Goal: Task Accomplishment & Management: Use online tool/utility

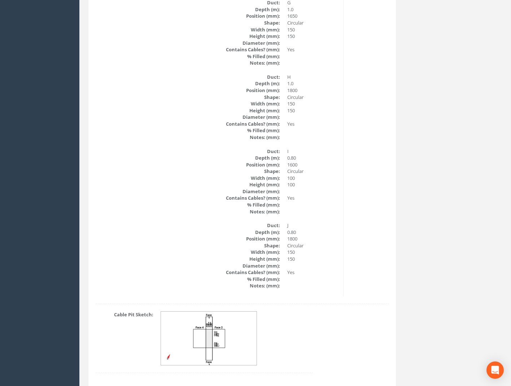
scroll to position [1169, 0]
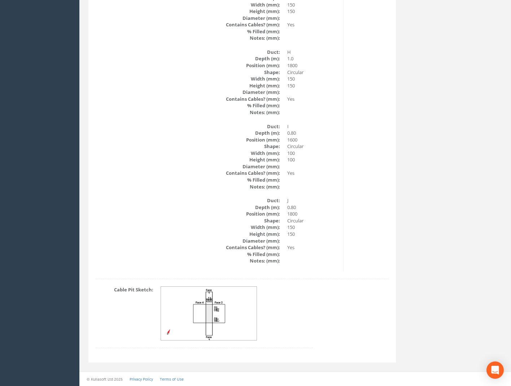
click at [227, 313] on img at bounding box center [209, 313] width 96 height 54
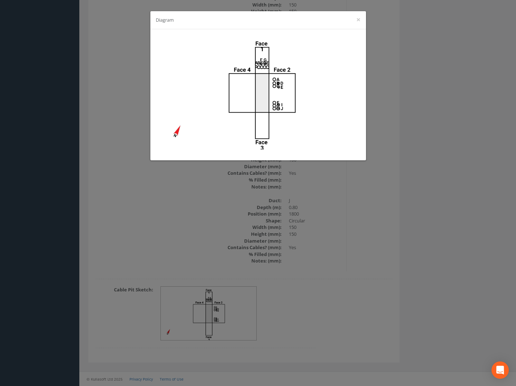
click at [366, 220] on div "Diagram ×" at bounding box center [258, 193] width 516 height 386
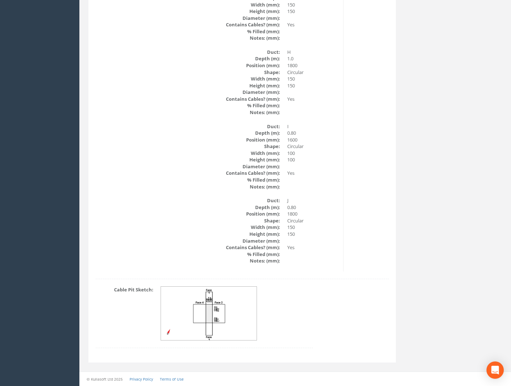
click at [220, 321] on img at bounding box center [209, 313] width 96 height 54
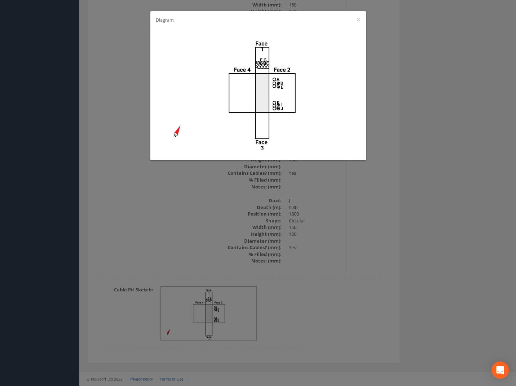
click at [359, 215] on div "Diagram ×" at bounding box center [258, 193] width 516 height 386
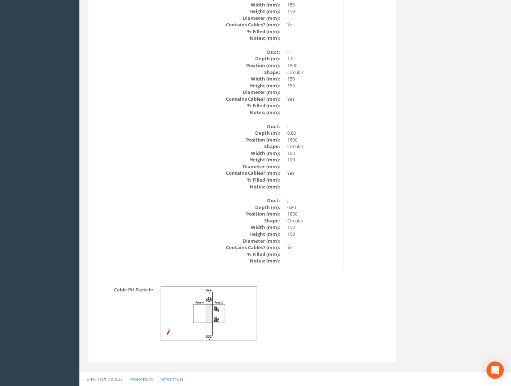
click at [217, 324] on img at bounding box center [209, 313] width 96 height 54
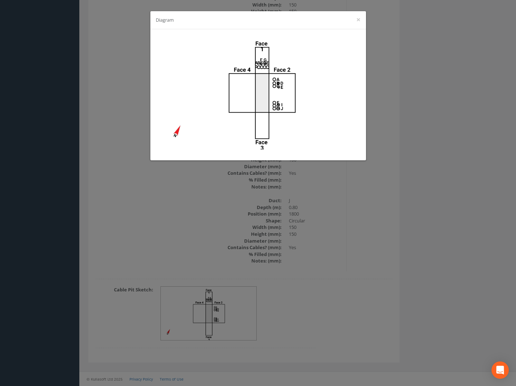
click at [338, 230] on div "Diagram ×" at bounding box center [258, 193] width 516 height 386
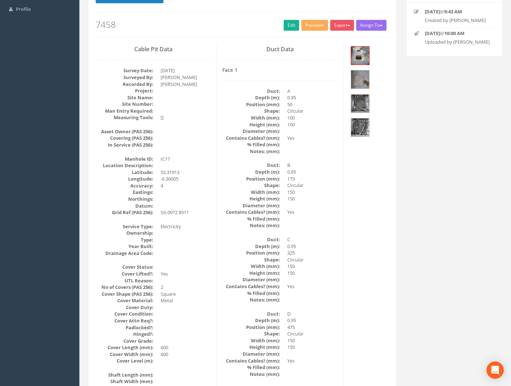
scroll to position [0, 0]
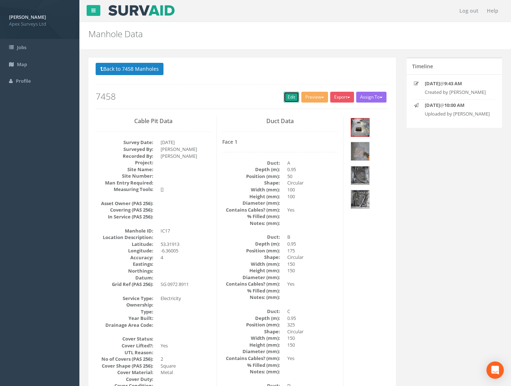
click at [289, 96] on link "Edit" at bounding box center [292, 97] width 16 height 11
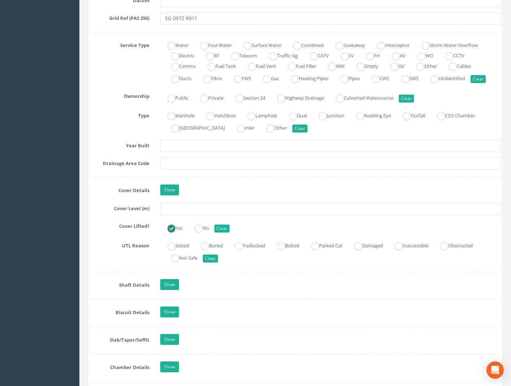
scroll to position [505, 0]
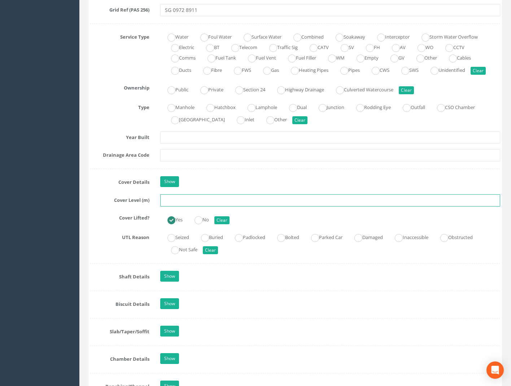
click at [178, 201] on input "text" at bounding box center [330, 200] width 340 height 12
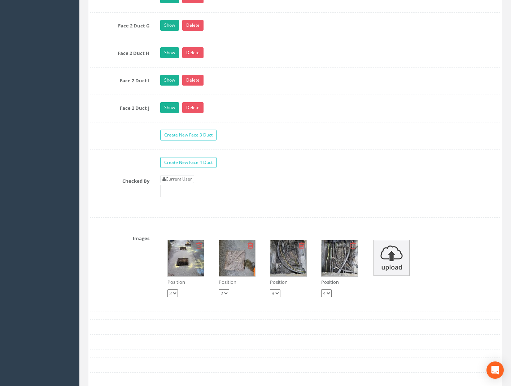
scroll to position [1623, 0]
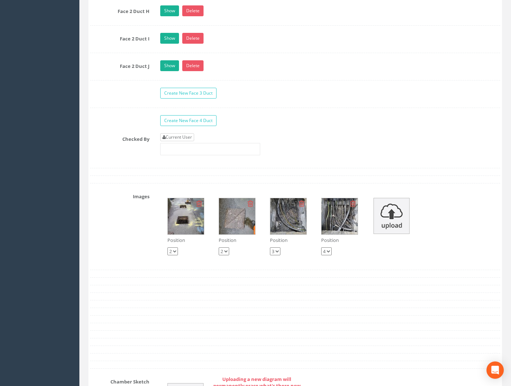
type input "59.04"
click at [182, 133] on link "Current User" at bounding box center [177, 137] width 34 height 8
type input "[PERSON_NAME]"
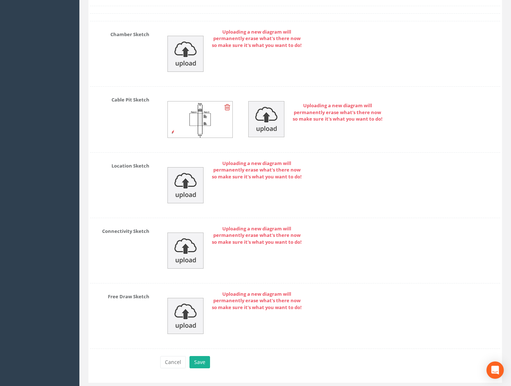
scroll to position [1990, 0]
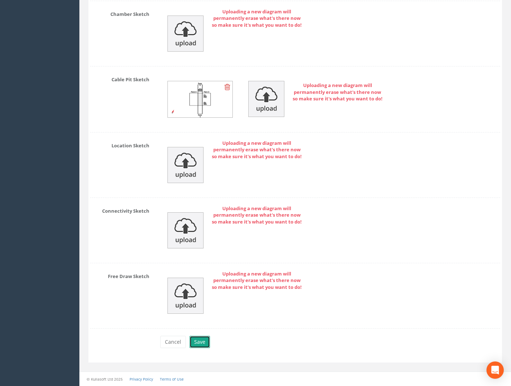
click at [197, 341] on button "Save" at bounding box center [199, 341] width 21 height 12
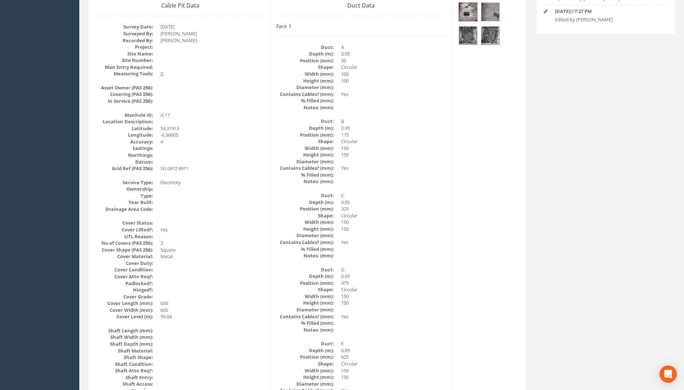
scroll to position [0, 0]
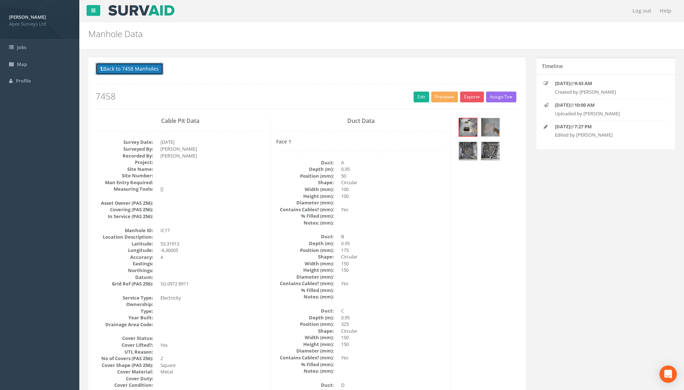
click at [123, 68] on button "Back to 7458 Manholes" at bounding box center [130, 69] width 68 height 12
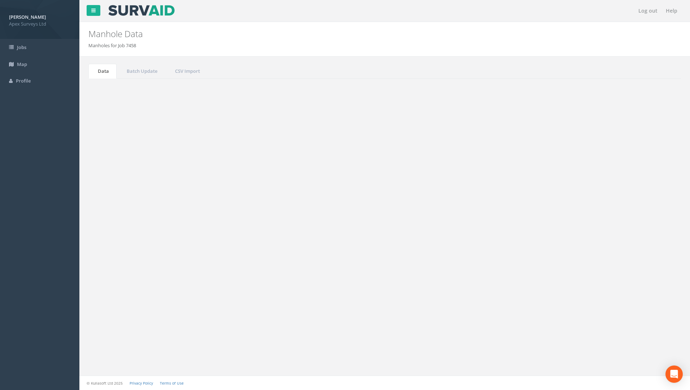
click at [155, 90] on button "Back to Job Numbers" at bounding box center [156, 90] width 63 height 12
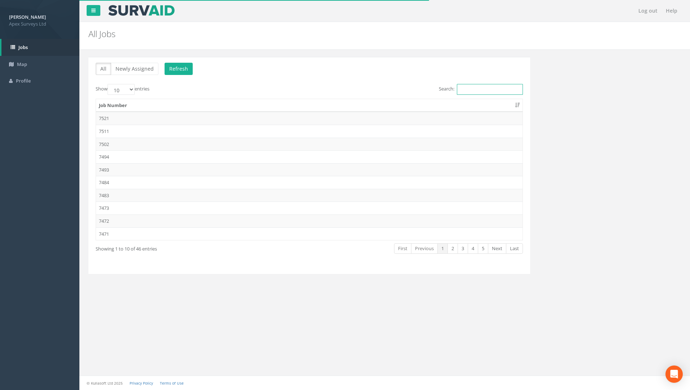
click at [480, 94] on input "Search:" at bounding box center [490, 89] width 66 height 11
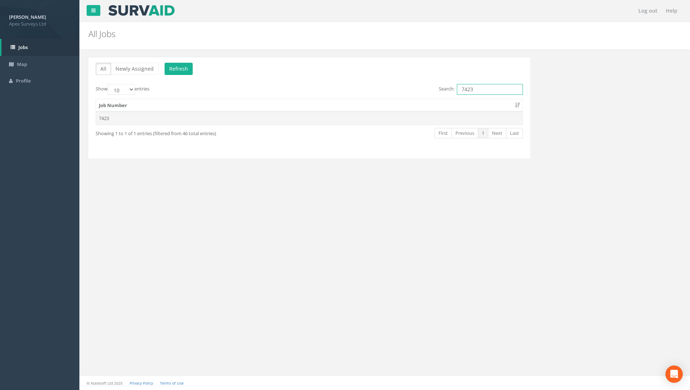
type input "7423"
click at [129, 120] on td "7423" at bounding box center [309, 118] width 426 height 13
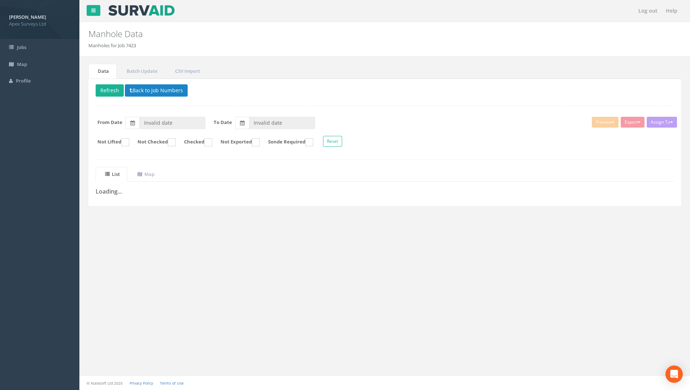
type input "[DATE]"
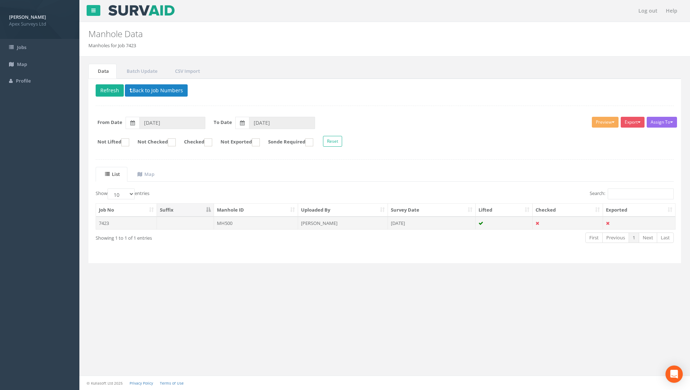
click at [107, 221] on td "7423" at bounding box center [126, 223] width 61 height 13
